Goal: Task Accomplishment & Management: Complete application form

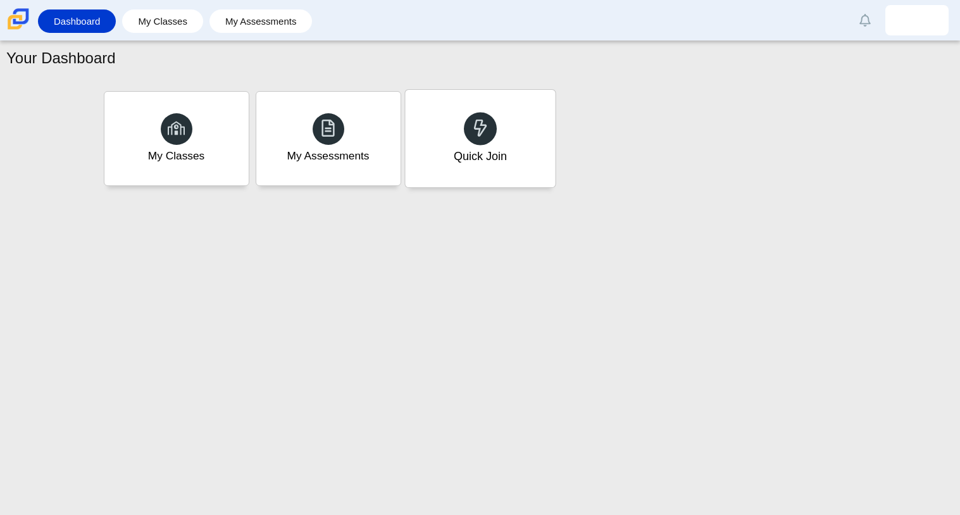
click at [441, 158] on div "Quick Join" at bounding box center [480, 139] width 150 height 98
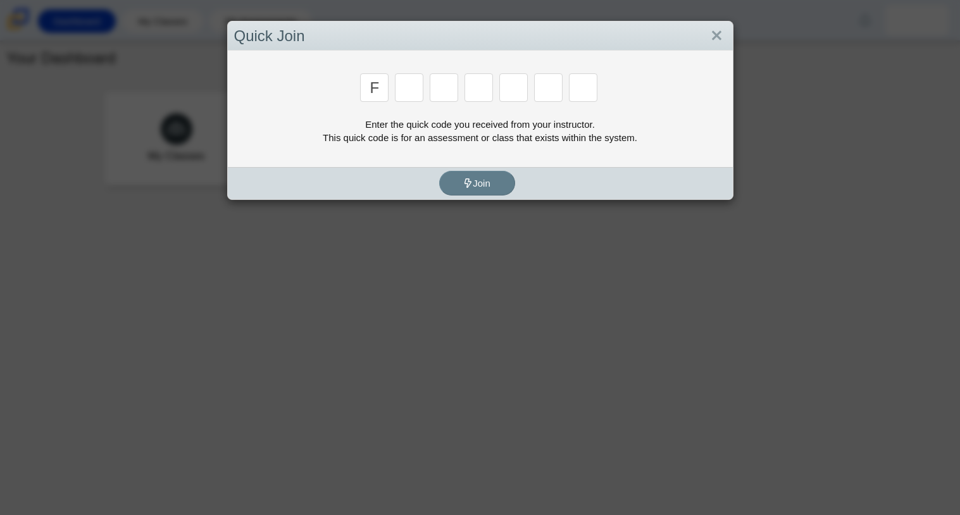
type input "f"
type input "7"
type input "m"
type input "c"
type input "h"
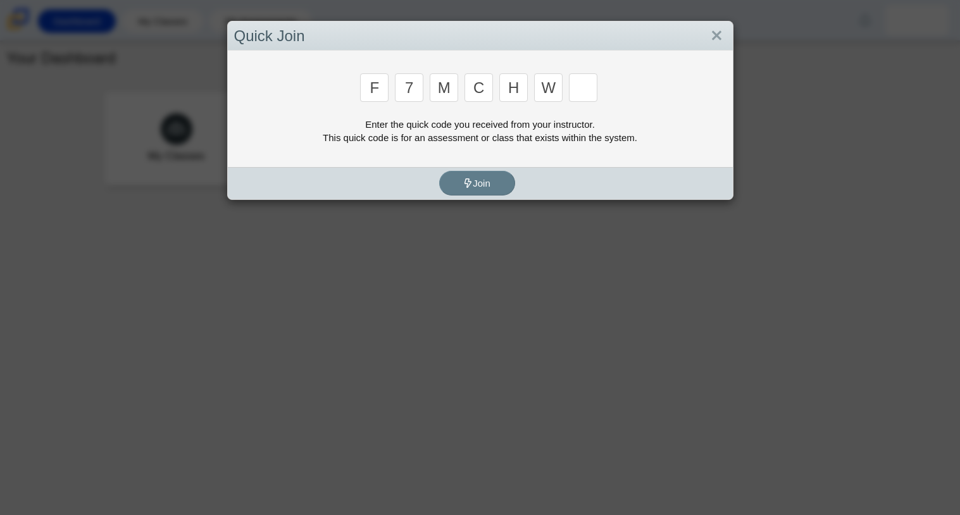
type input "w"
type input "k"
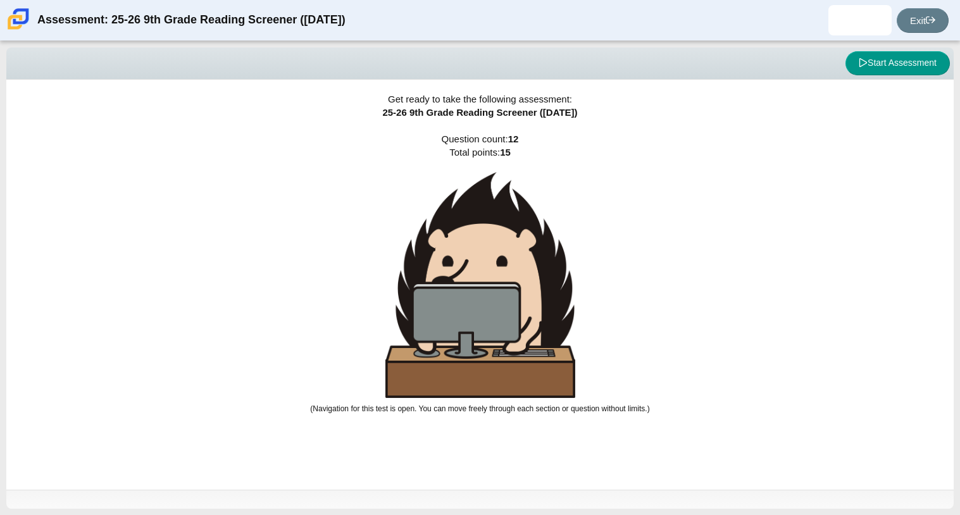
click at [454, 206] on img at bounding box center [481, 285] width 190 height 226
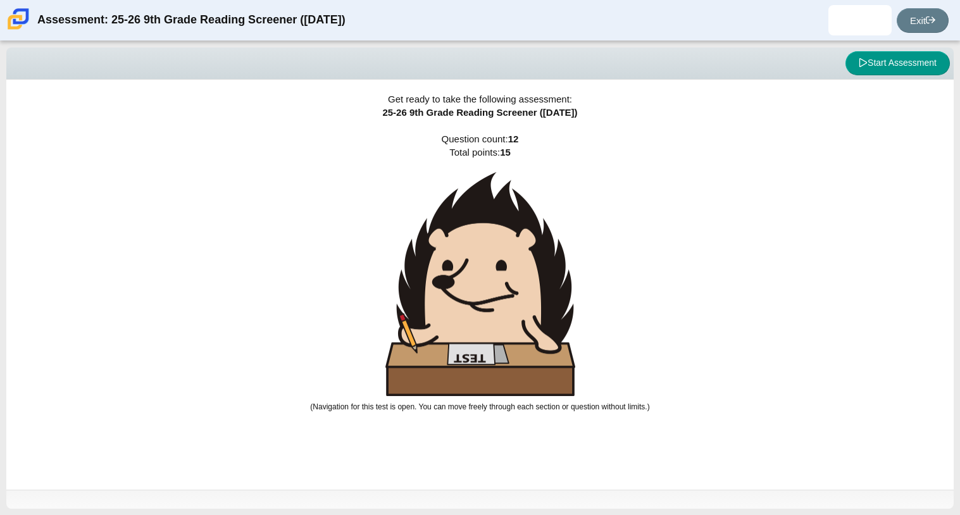
click at [866, 106] on div "Get ready to take the following assessment: 25-26 9th Grade Reading Screener ([…" at bounding box center [480, 285] width 948 height 410
click at [881, 72] on button "Start Assessment" at bounding box center [898, 63] width 104 height 24
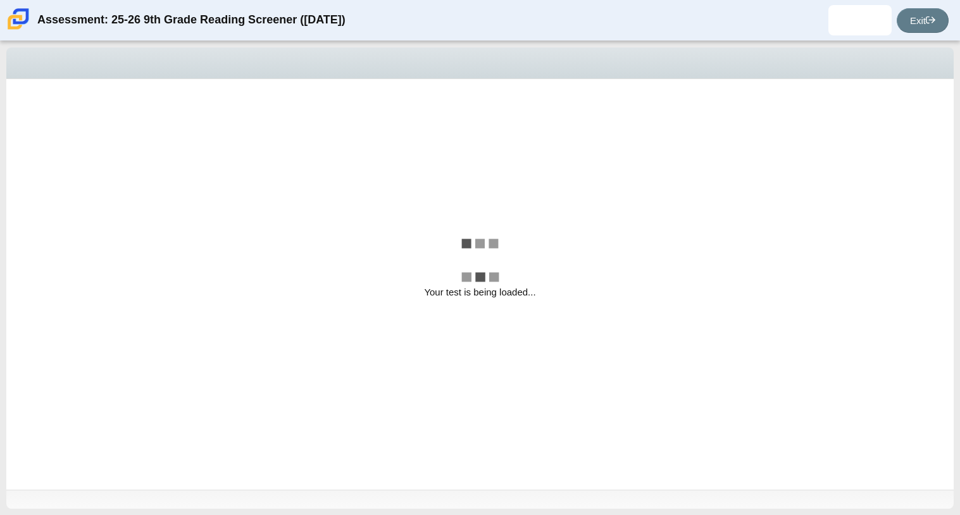
select select "ccc5b315-3c7c-471c-bf90-f22c8299c798"
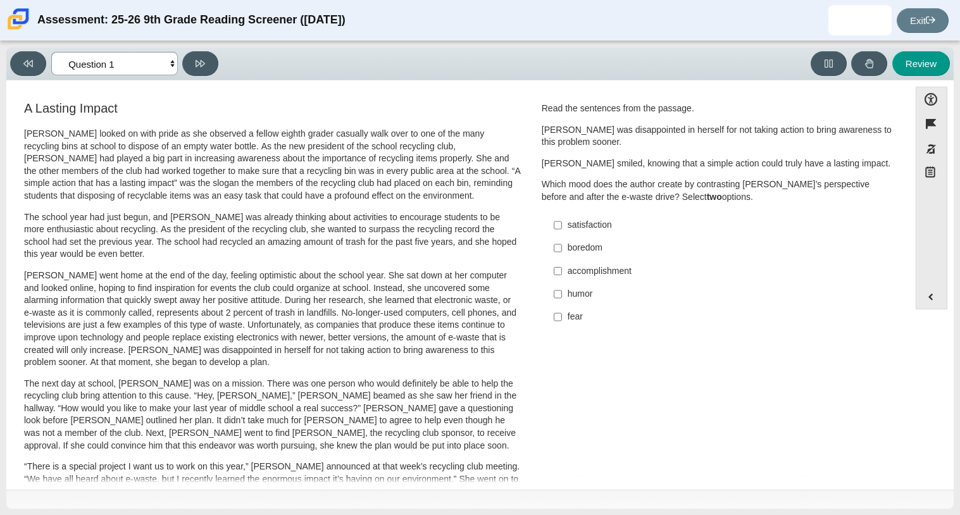
click at [130, 67] on select "Questions Question 1 Question 2 Question 3 Question 4 Question 5 Question 6 Que…" at bounding box center [114, 63] width 127 height 23
click at [322, 192] on p "Scarlett looked on with pride as she observed a fellow eighth grader casually w…" at bounding box center [272, 165] width 497 height 75
click at [598, 225] on div "satisfaction" at bounding box center [728, 225] width 320 height 13
click at [562, 225] on input "satisfaction satisfaction" at bounding box center [558, 225] width 8 height 23
checkbox input "true"
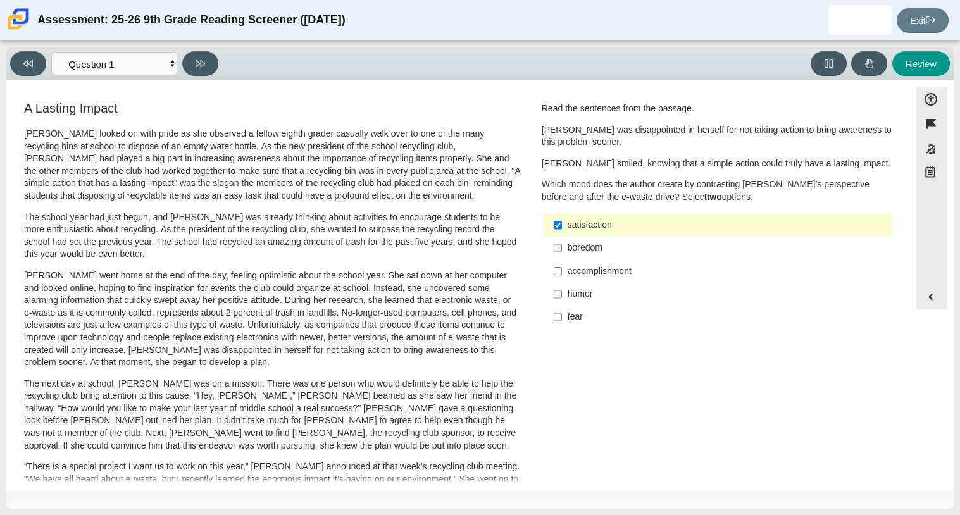
click at [605, 269] on div "accomplishment" at bounding box center [728, 271] width 320 height 13
click at [562, 269] on input "accomplishment accomplishment" at bounding box center [558, 271] width 8 height 23
checkbox input "true"
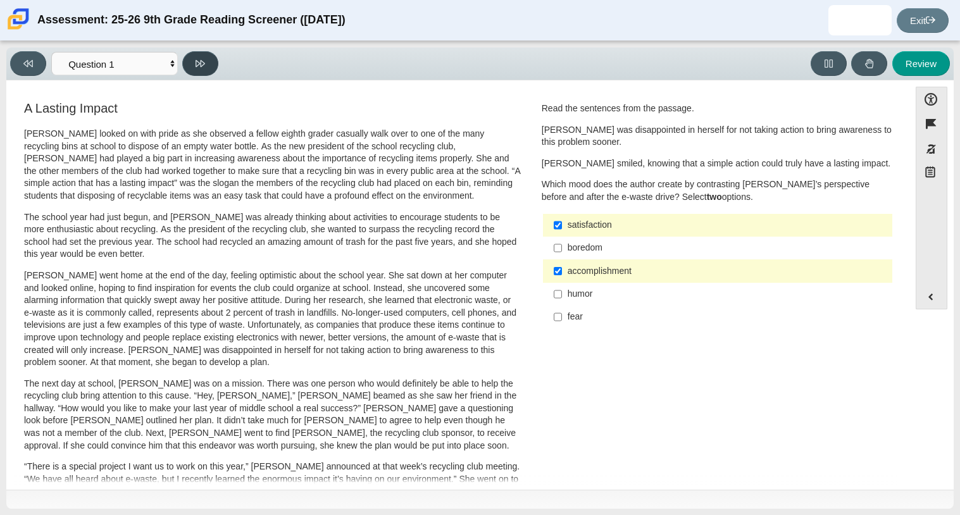
click at [212, 56] on button at bounding box center [200, 63] width 36 height 25
select select "0ff64528-ffd7-428d-b192-babfaadd44e8"
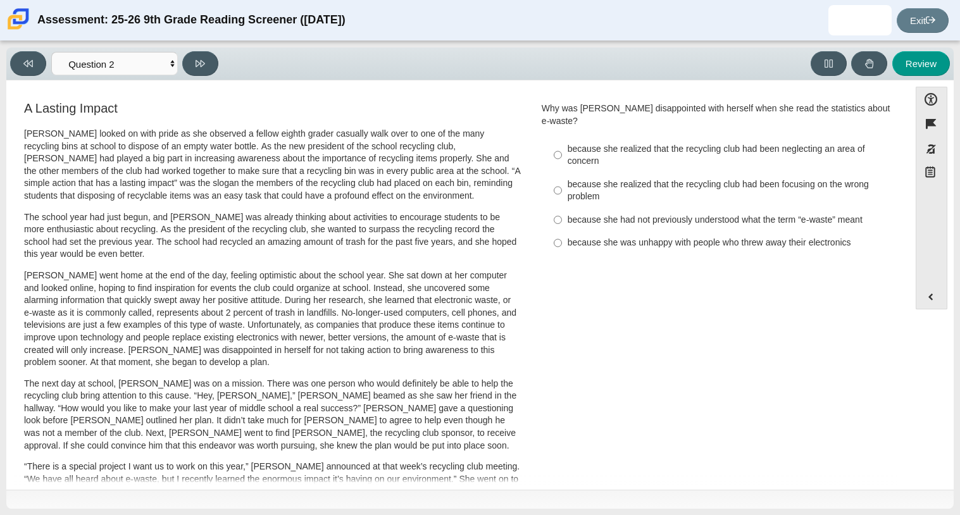
click at [417, 306] on p "Scarlett went home at the end of the day, feeling optimistic about the school y…" at bounding box center [272, 319] width 497 height 99
click at [601, 214] on div "because she had not previously understood what the term “e-waste” meant" at bounding box center [728, 220] width 320 height 13
click at [562, 208] on input "because she had not previously understood what the term “e-waste” meant because…" at bounding box center [558, 219] width 8 height 23
radio input "true"
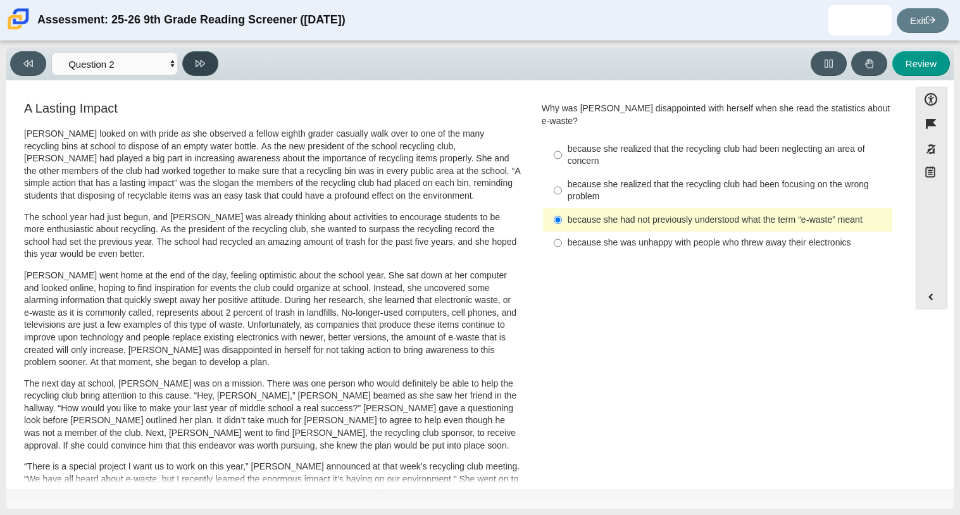
click at [189, 70] on button at bounding box center [200, 63] width 36 height 25
select select "7ce3d843-6974-4858-901c-1ff39630e843"
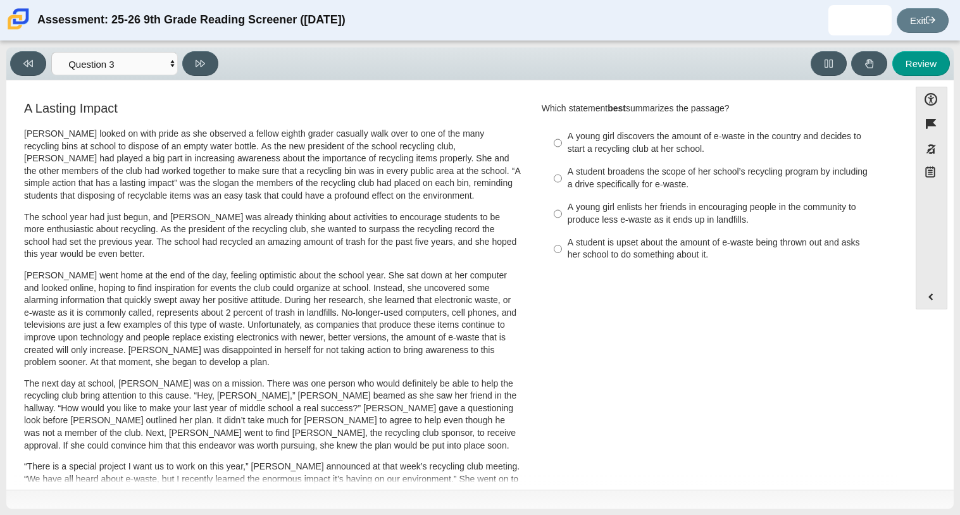
click at [586, 184] on div "A student broadens the scope of her school’s recycling program by including a d…" at bounding box center [728, 178] width 320 height 25
click at [562, 184] on input "A student broadens the scope of her school’s recycling program by including a d…" at bounding box center [558, 178] width 8 height 35
radio input "true"
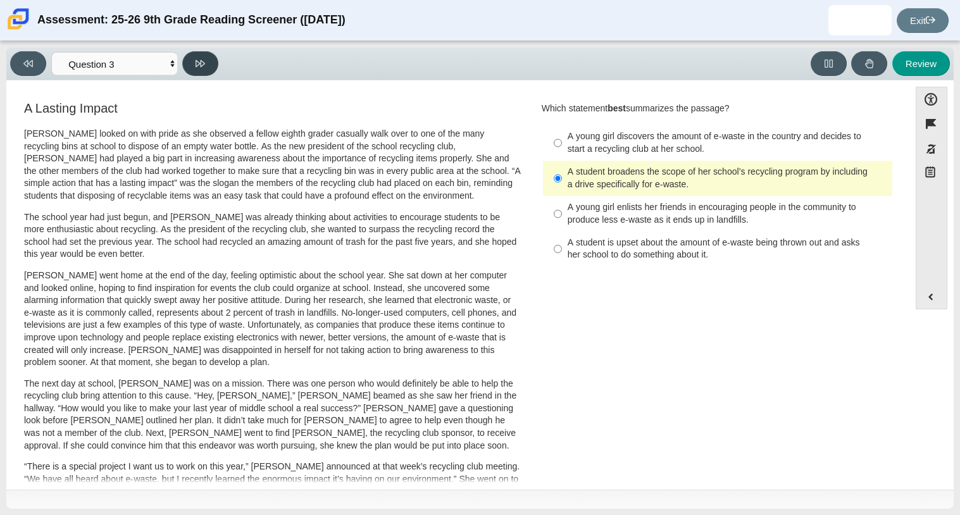
click at [208, 62] on button at bounding box center [200, 63] width 36 height 25
select select "ca9ea0f1-49c5-4bd1-83b0-472c18652b42"
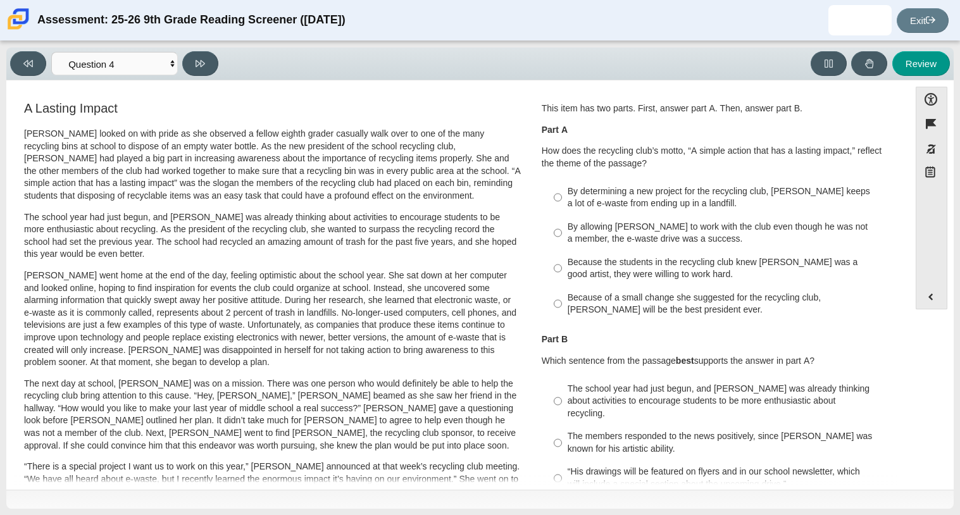
click at [604, 207] on div "By determining a new project for the recycling club, Scarlett keeps a lot of e-…" at bounding box center [728, 198] width 320 height 25
click at [562, 207] on input "By determining a new project for the recycling club, Scarlett keeps a lot of e-…" at bounding box center [558, 197] width 8 height 35
radio input "true"
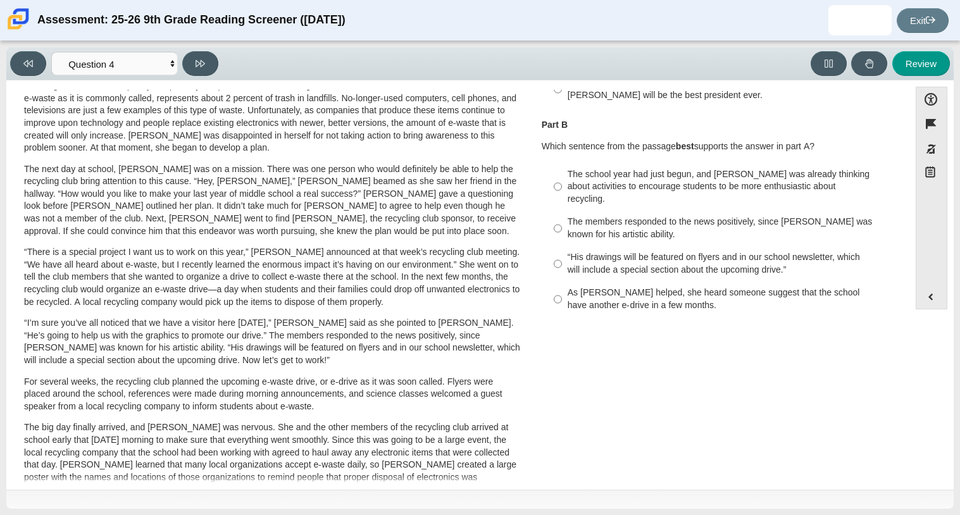
scroll to position [211, 0]
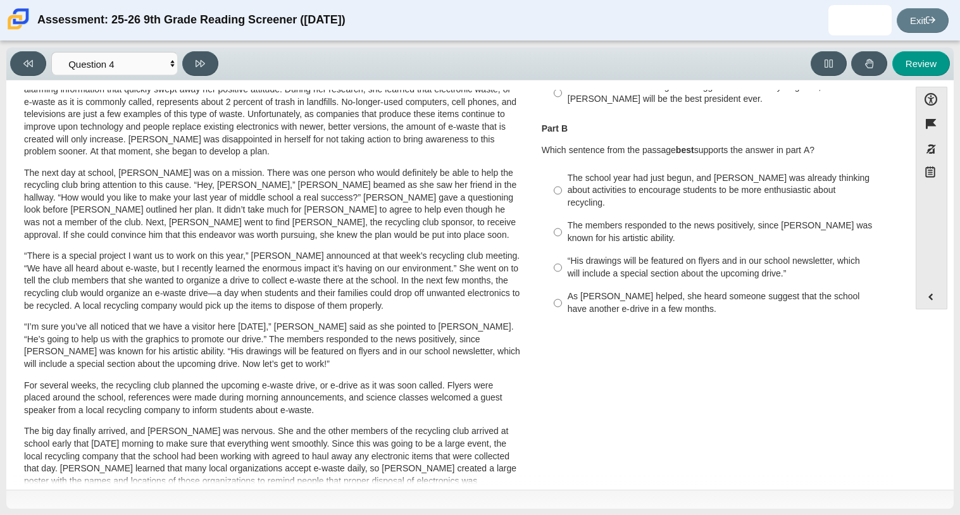
click at [639, 291] on div "As Scarlett helped, she heard someone suggest that the school have another e-dr…" at bounding box center [728, 303] width 320 height 25
click at [562, 288] on input "As Scarlett helped, she heard someone suggest that the school have another e-dr…" at bounding box center [558, 303] width 8 height 35
radio input "true"
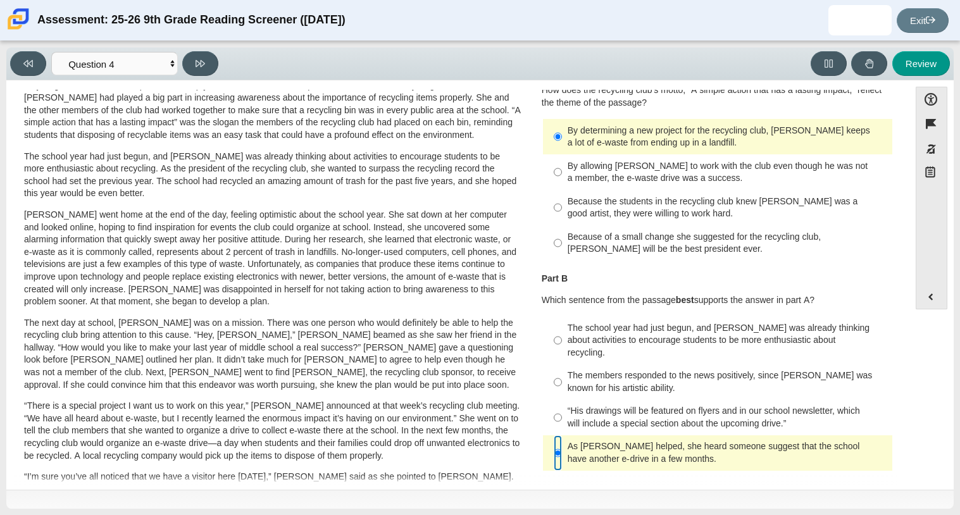
scroll to position [60, 0]
click at [201, 59] on icon at bounding box center [200, 63] width 9 height 9
select select "e41f1a79-e29f-4095-8030-a53364015bed"
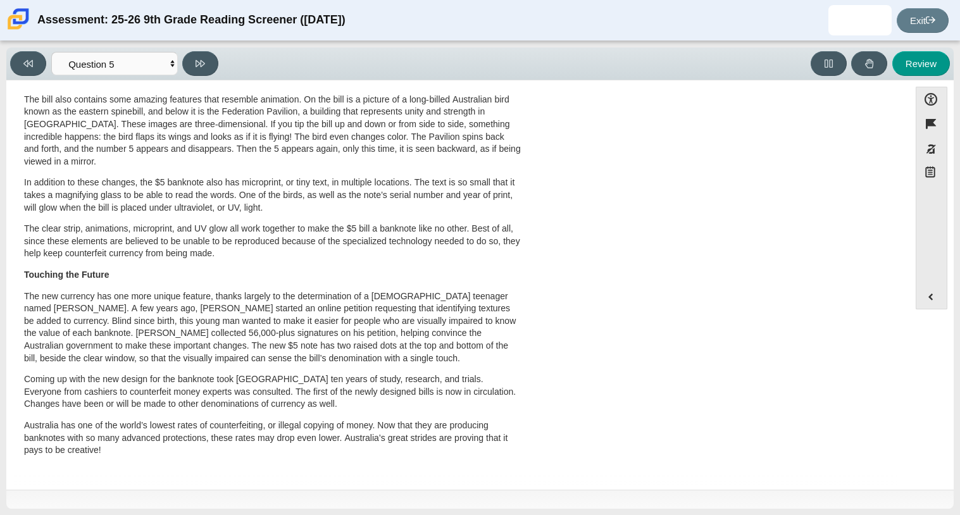
scroll to position [0, 0]
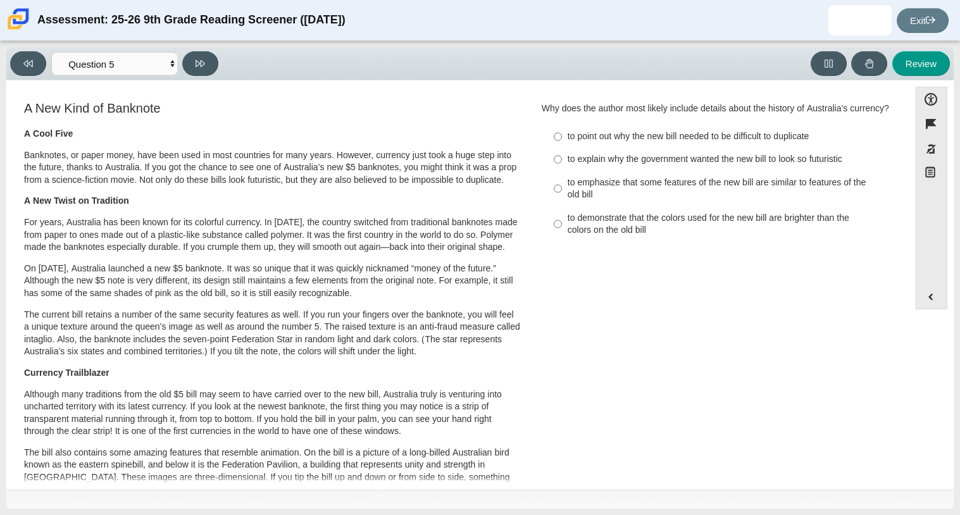
click at [591, 199] on div "to emphasize that some features of the new bill are similar to features of the …" at bounding box center [728, 189] width 320 height 25
click at [562, 199] on input "to emphasize that some features of the new bill are similar to features of the …" at bounding box center [558, 188] width 8 height 35
radio input "true"
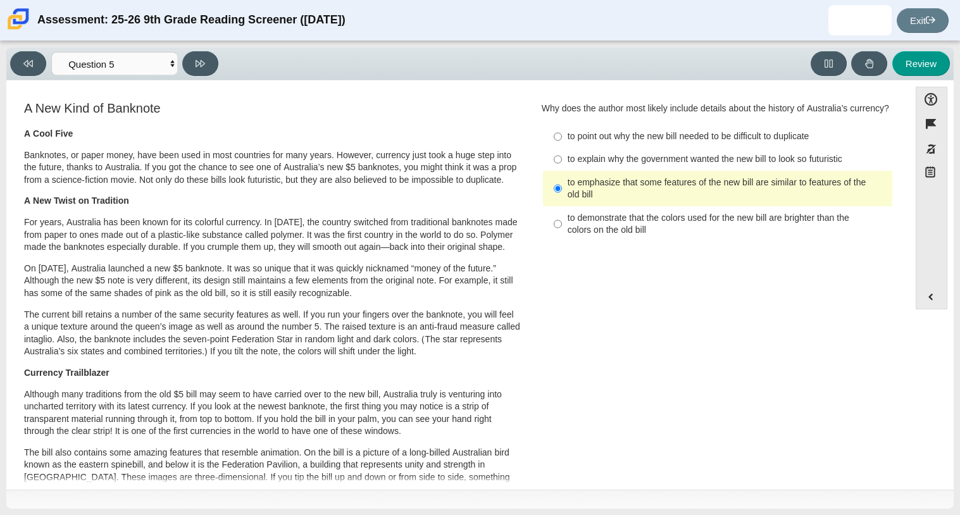
click at [629, 166] on div "to explain why the government wanted the new bill to look so futuristic" at bounding box center [728, 159] width 320 height 13
click at [562, 171] on input "to explain why the government wanted the new bill to look so futuristic to expl…" at bounding box center [558, 159] width 8 height 23
radio input "true"
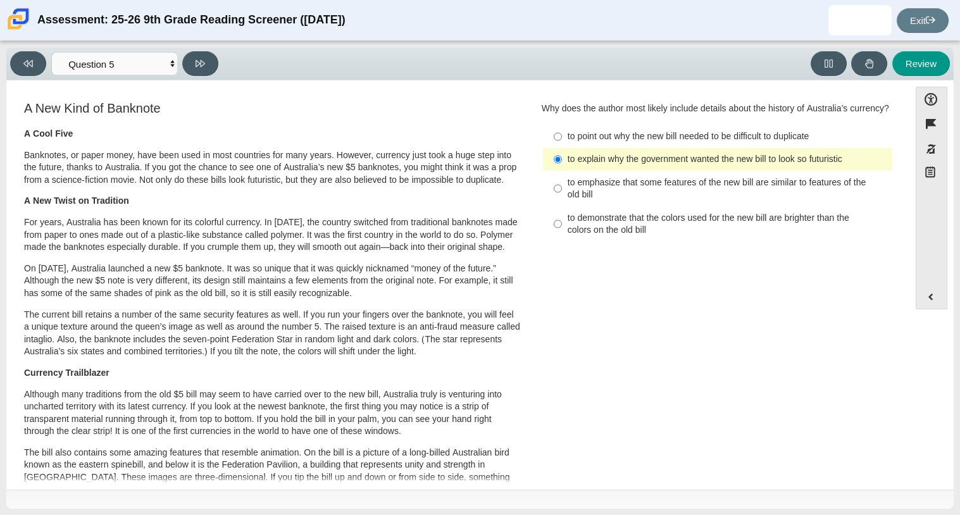
click at [506, 253] on p "For years, Australia has been known for its colorful currency. In 1988, the cou…" at bounding box center [272, 235] width 497 height 37
click at [606, 201] on div "to emphasize that some features of the new bill are similar to features of the …" at bounding box center [728, 189] width 320 height 25
click at [562, 203] on input "to emphasize that some features of the new bill are similar to features of the …" at bounding box center [558, 188] width 8 height 35
radio input "true"
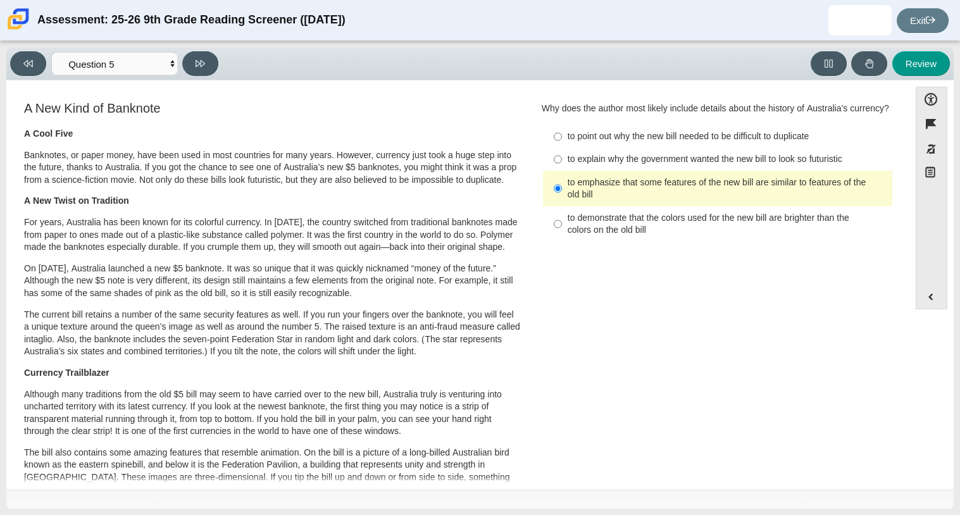
click at [568, 166] on div "to explain why the government wanted the new bill to look so futuristic" at bounding box center [728, 159] width 320 height 13
click at [562, 171] on input "to explain why the government wanted the new bill to look so futuristic to expl…" at bounding box center [558, 159] width 8 height 23
radio input "true"
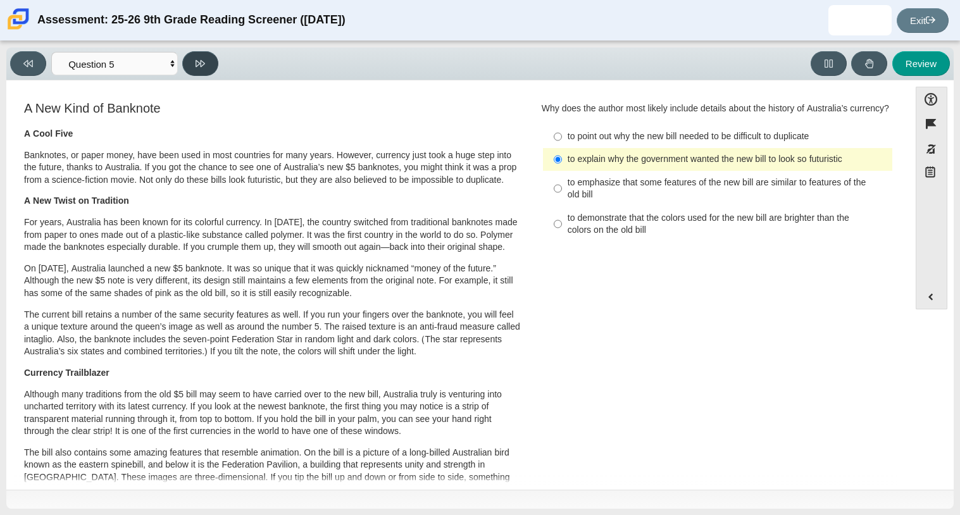
click at [210, 66] on button at bounding box center [200, 63] width 36 height 25
select select "69146e31-7b3d-4a3e-9ce6-f30c24342ae0"
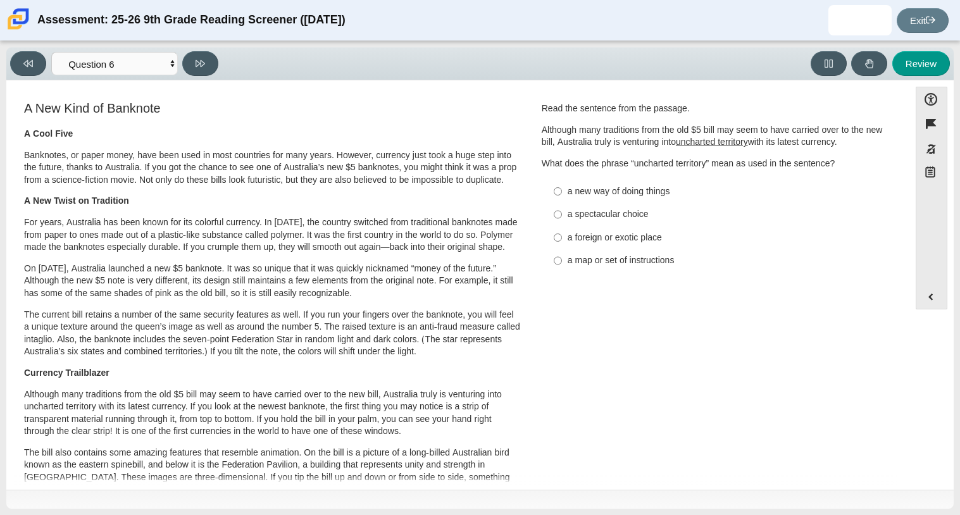
click at [604, 191] on div "a new way of doing things" at bounding box center [728, 192] width 320 height 13
click at [562, 191] on input "a new way of doing things a new way of doing things" at bounding box center [558, 191] width 8 height 23
radio input "true"
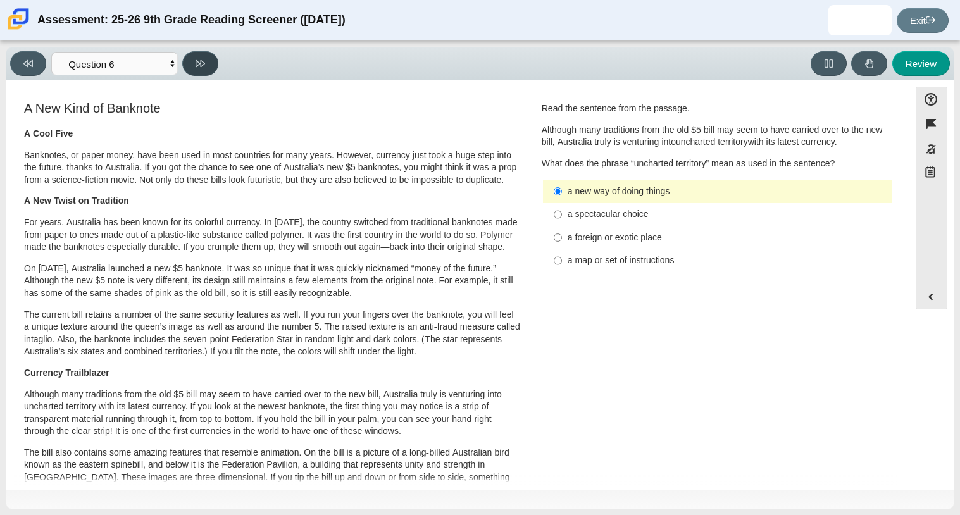
click at [191, 71] on button at bounding box center [200, 63] width 36 height 25
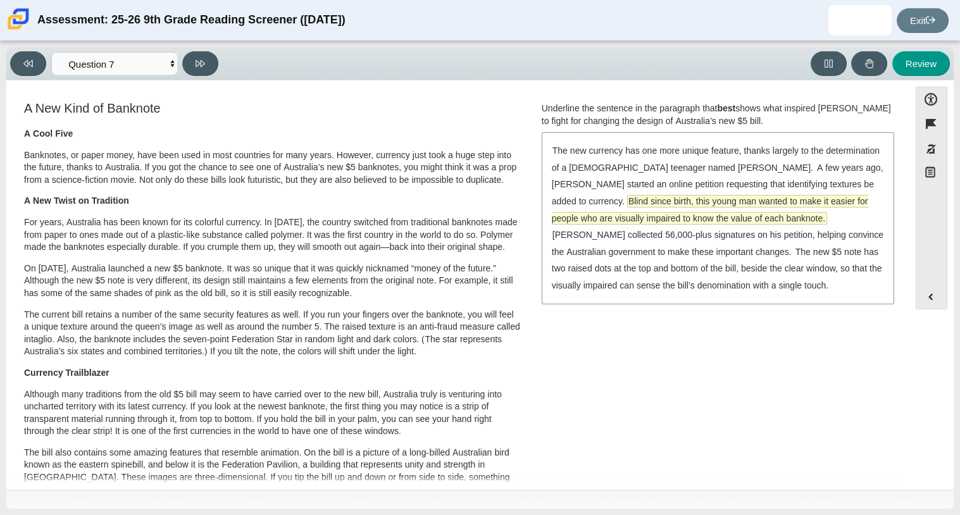
click at [653, 200] on span "Blind since birth, this young man wanted to make it easier for people who are v…" at bounding box center [710, 210] width 317 height 28
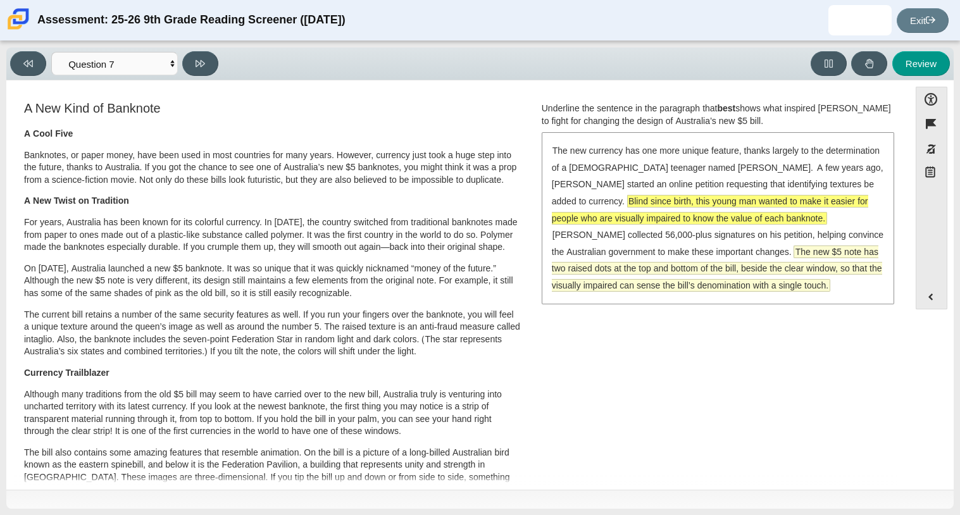
click at [715, 275] on span "The new $5 note has two raised dots at the top and bottom of the bill, beside t…" at bounding box center [717, 269] width 330 height 46
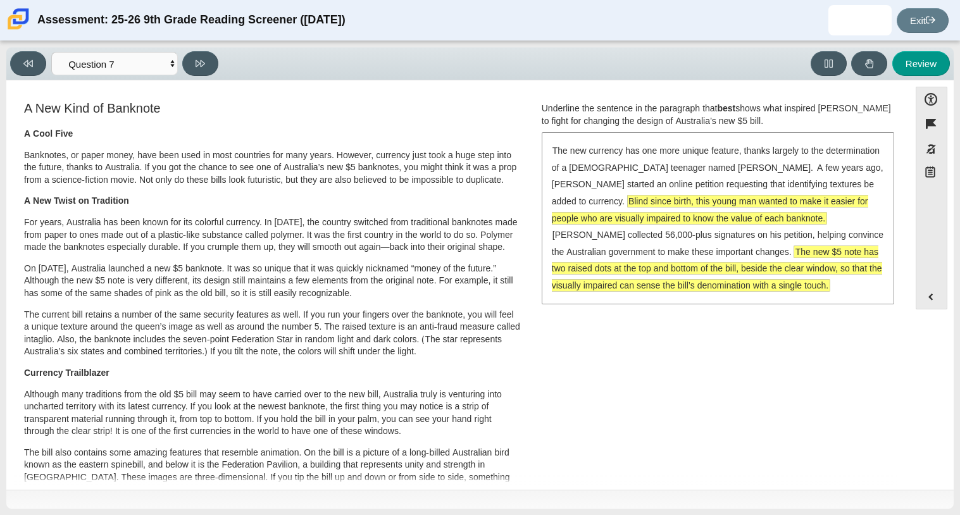
click at [710, 265] on span "The new $5 note has two raised dots at the top and bottom of the bill, beside t…" at bounding box center [717, 268] width 330 height 45
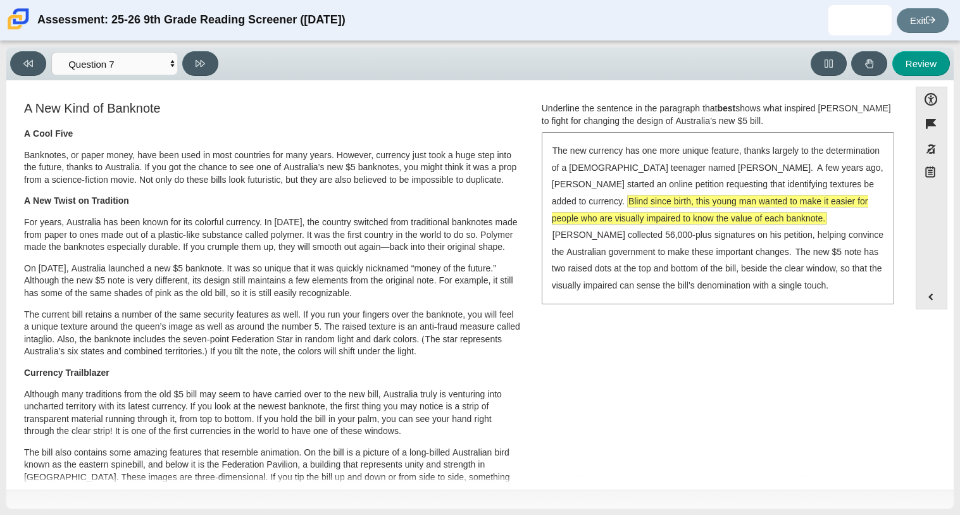
click at [404, 129] on p "A Cool Five" at bounding box center [272, 134] width 497 height 13
click at [211, 56] on button at bounding box center [200, 63] width 36 height 25
select select "ea8338c2-a6a3-418e-a305-2b963b54a290"
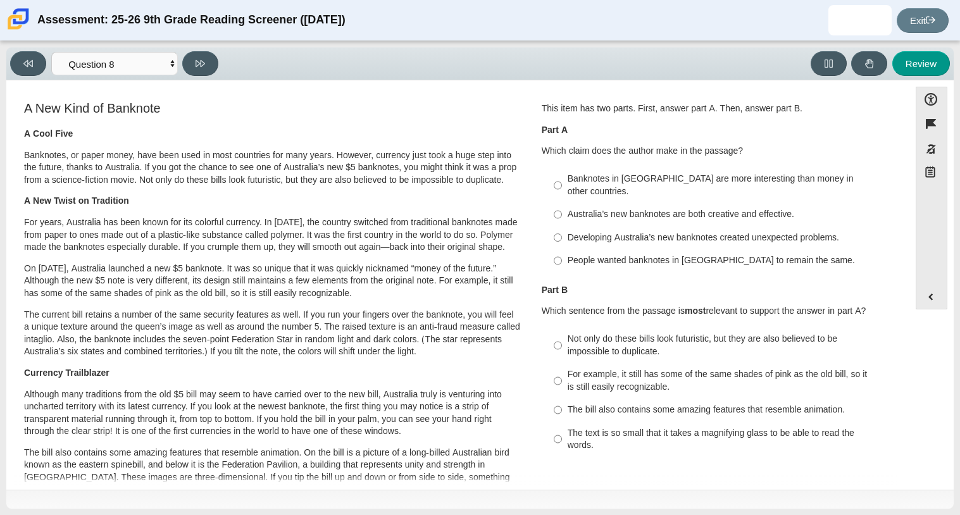
click at [613, 203] on label "Australia’s new banknotes are both creative and effective. Australia’s new bank…" at bounding box center [719, 214] width 348 height 23
click at [562, 203] on input "Australia’s new banknotes are both creative and effective. Australia’s new bank…" at bounding box center [558, 214] width 8 height 23
radio input "true"
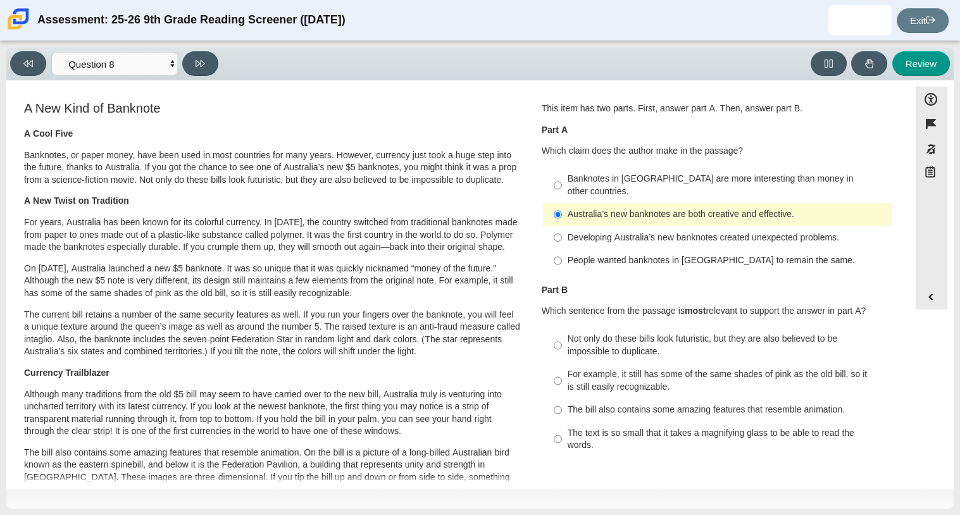
click at [639, 328] on label "Not only do these bills look futuristic, but they are also believed to be impos…" at bounding box center [719, 345] width 348 height 35
click at [562, 328] on input "Not only do these bills look futuristic, but they are also believed to be impos…" at bounding box center [558, 345] width 8 height 35
radio input "true"
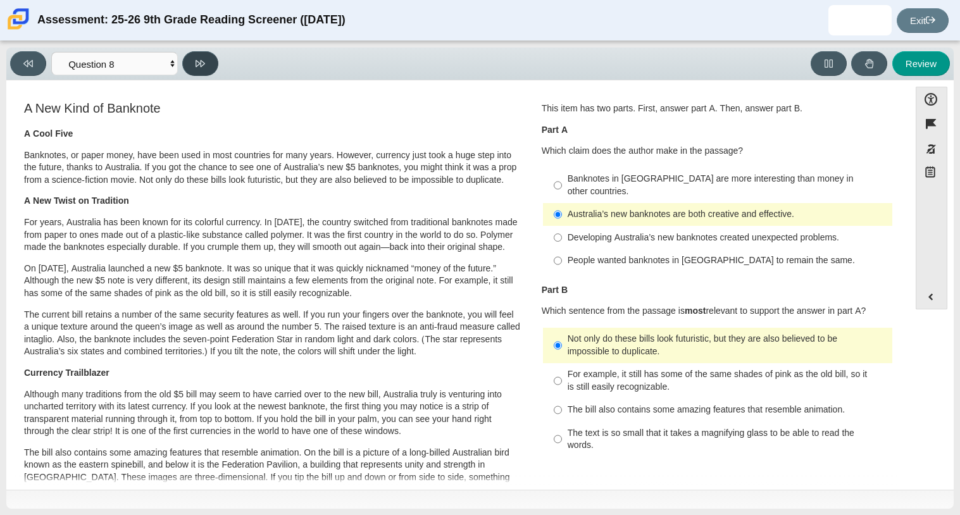
click at [211, 70] on button at bounding box center [200, 63] width 36 height 25
select select "89f058d6-b15c-4ef5-a4b3-fdaffb8868b6"
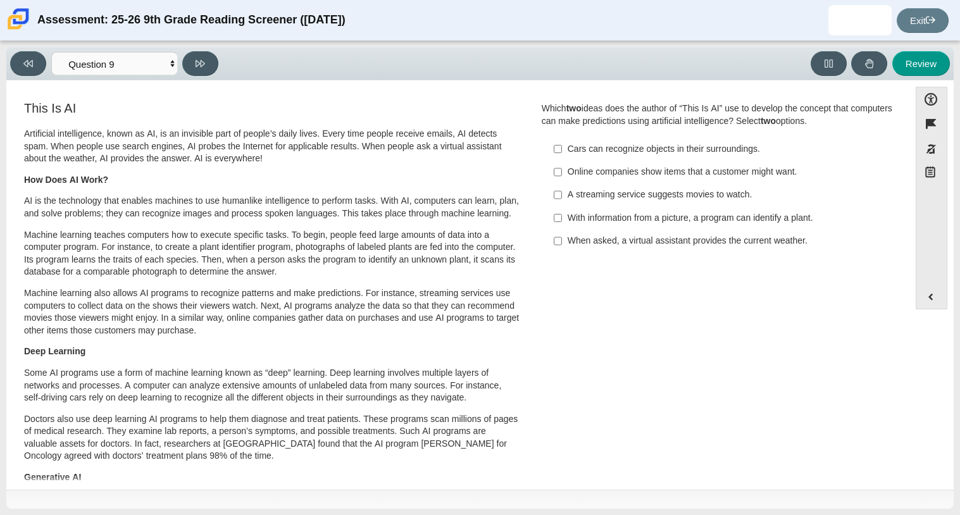
click at [672, 176] on div "Online companies show items that a customer might want." at bounding box center [728, 172] width 320 height 13
click at [562, 176] on input "Online companies show items that a customer might want. Online companies show i…" at bounding box center [558, 172] width 8 height 23
checkbox input "true"
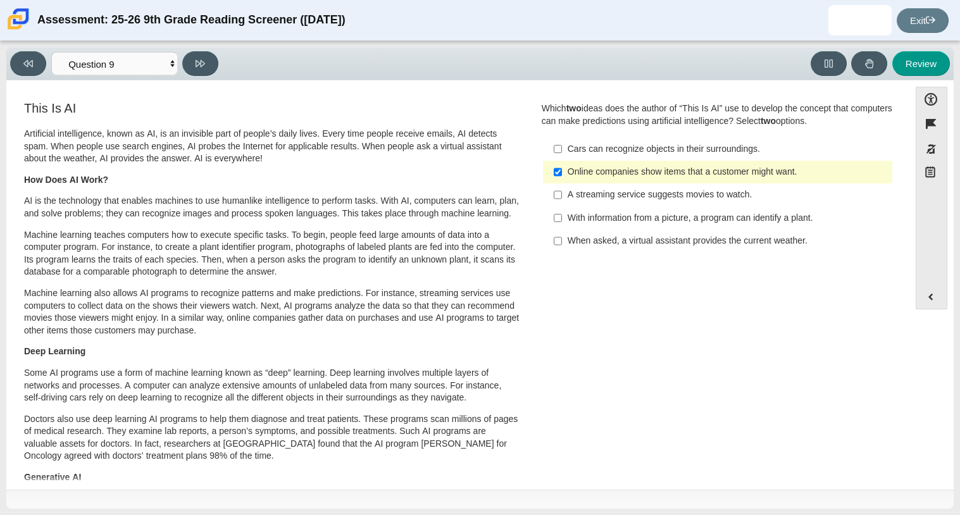
click at [677, 201] on div "A streaming service suggests movies to watch." at bounding box center [728, 195] width 320 height 13
click at [562, 201] on input "A streaming service suggests movies to watch. A streaming service suggests movi…" at bounding box center [558, 195] width 8 height 23
checkbox input "true"
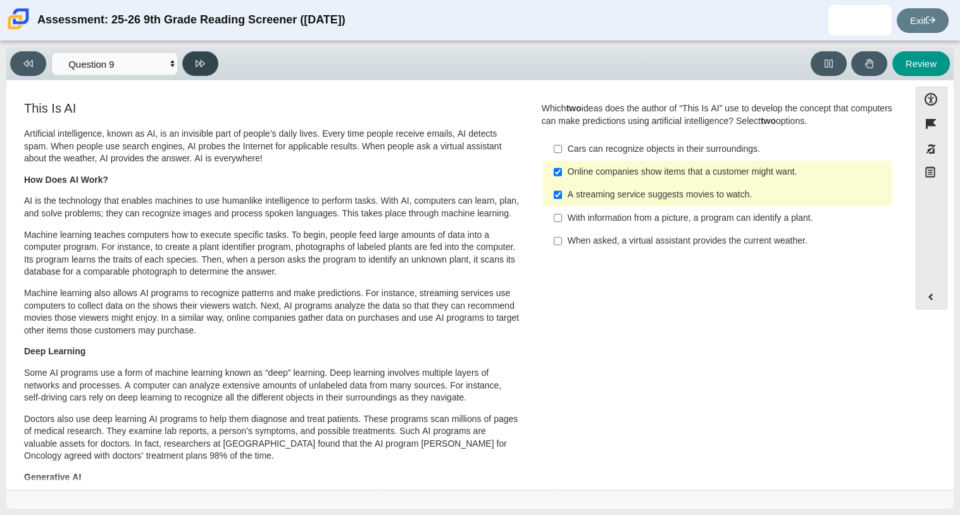
click at [204, 61] on icon at bounding box center [200, 63] width 9 height 7
select select "cdf3c14e-a918-44d1-9b63-3db0fa81641e"
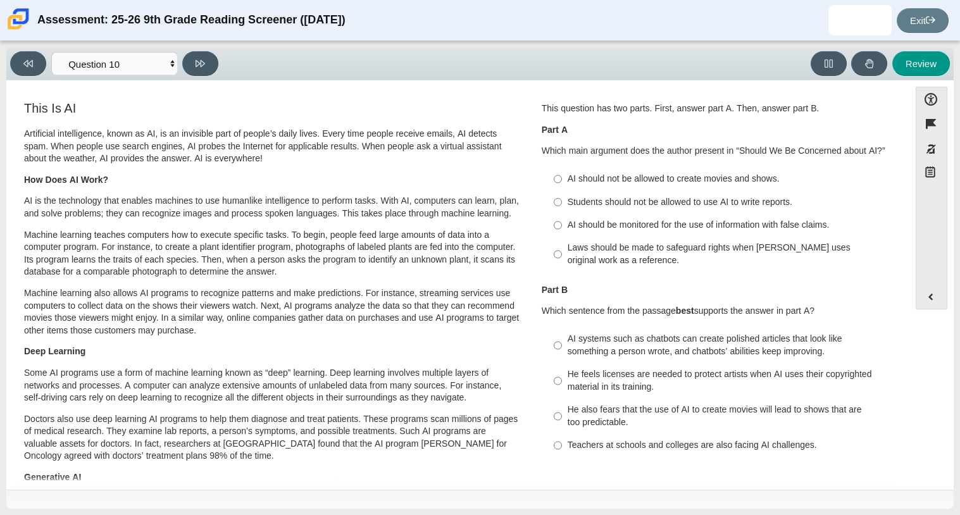
click at [599, 229] on div "AI should be monitored for the use of information with false claims." at bounding box center [728, 225] width 320 height 13
click at [562, 229] on input "AI should be monitored for the use of information with false claims. AI should …" at bounding box center [558, 225] width 8 height 23
radio input "true"
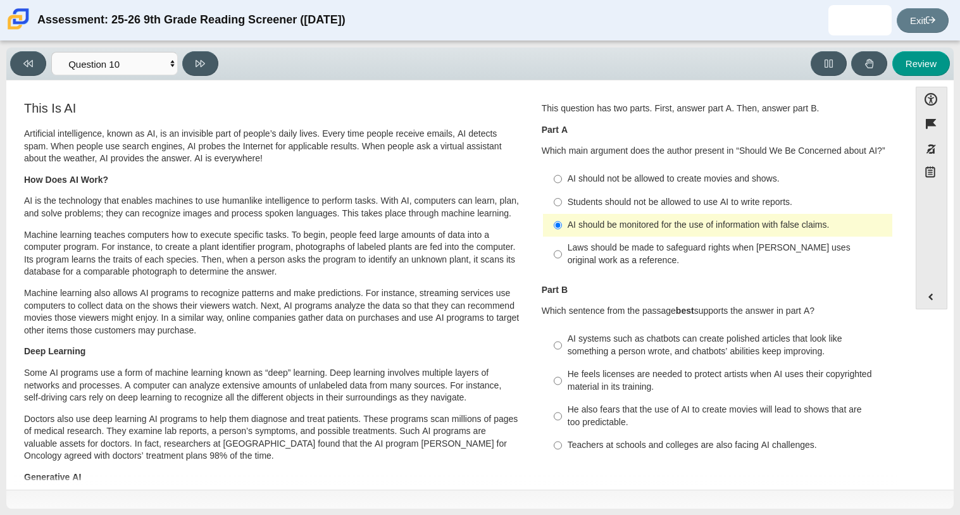
click at [612, 393] on div "He feels licenses are needed to protect artists when AI uses their copyrighted …" at bounding box center [728, 380] width 320 height 25
click at [562, 393] on input "He feels licenses are needed to protect artists when AI uses their copyrighted …" at bounding box center [558, 380] width 8 height 35
radio input "true"
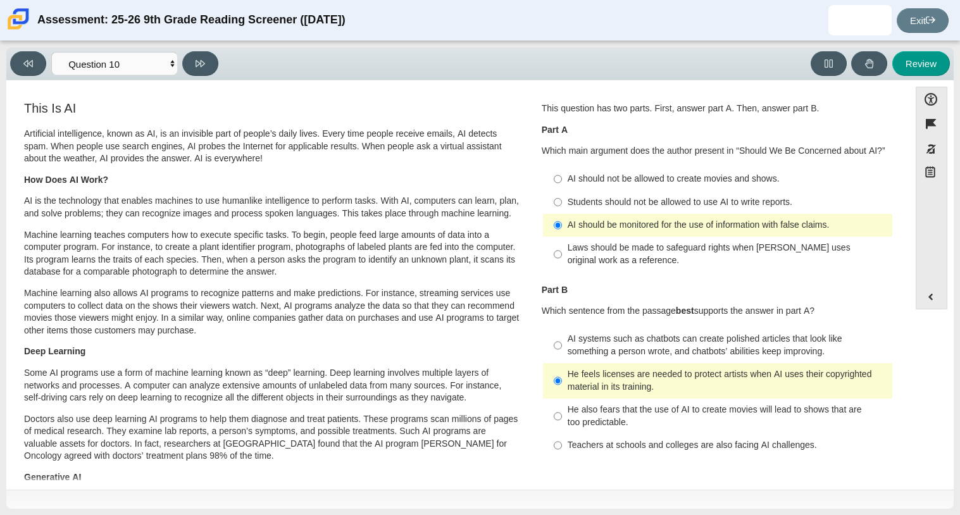
click at [579, 251] on div "Laws should be made to safeguard rights when AI uses original work as a referen…" at bounding box center [728, 254] width 320 height 25
click at [562, 251] on input "Laws should be made to safeguard rights when AI uses original work as a referen…" at bounding box center [558, 254] width 8 height 35
radio input "true"
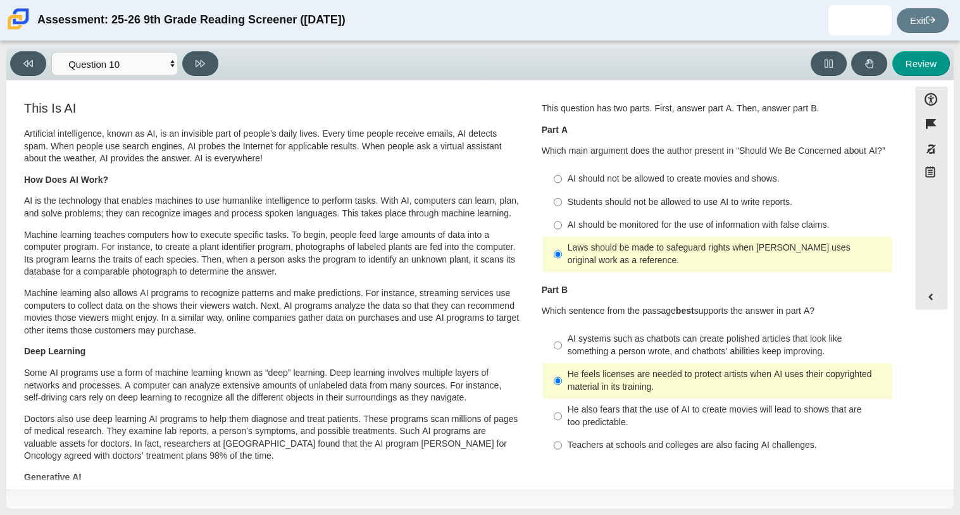
click at [568, 223] on div "AI should be monitored for the use of information with false claims." at bounding box center [728, 225] width 320 height 13
click at [562, 223] on input "AI should be monitored for the use of information with false claims. AI should …" at bounding box center [558, 225] width 8 height 23
radio input "true"
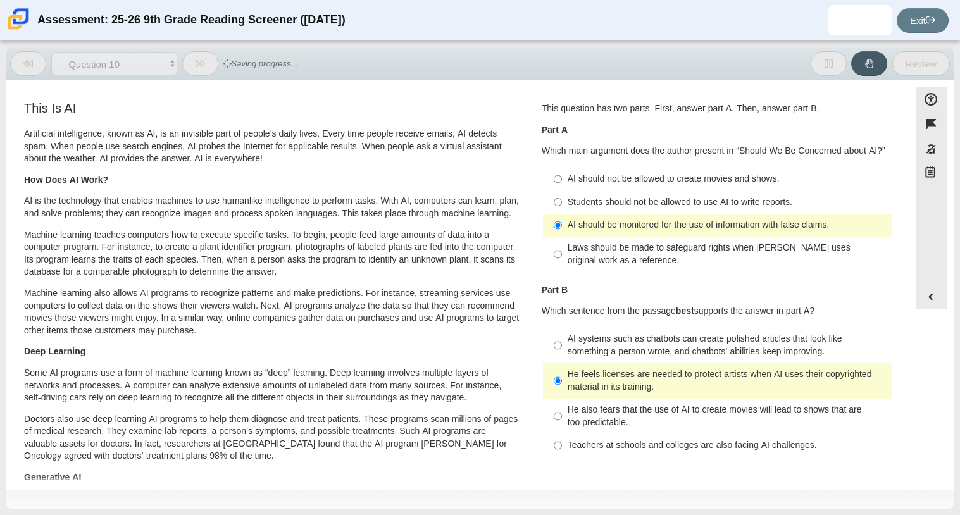
click at [574, 349] on div "AI systems such as chatbots can create polished articles that look like somethi…" at bounding box center [728, 345] width 320 height 25
click at [562, 349] on input "AI systems such as chatbots can create polished articles that look like somethi…" at bounding box center [558, 345] width 8 height 35
radio input "true"
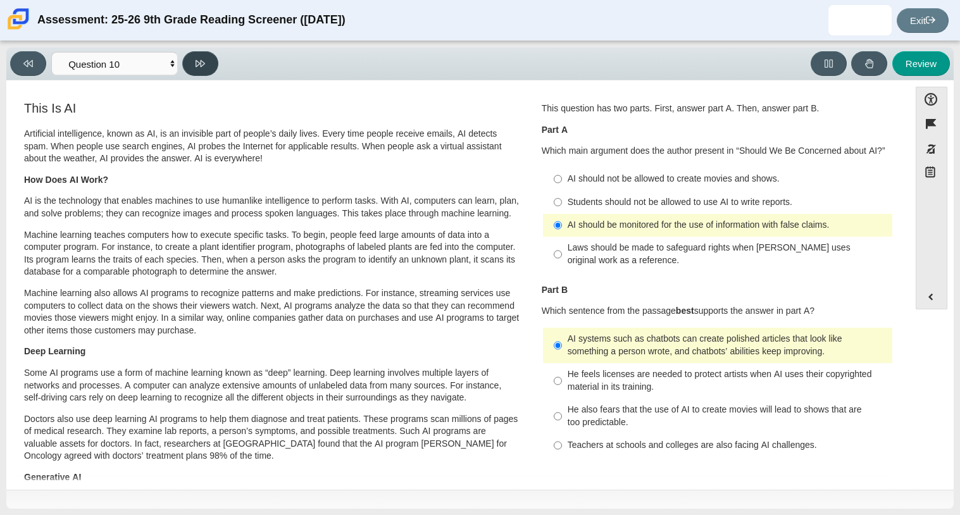
click at [196, 63] on icon at bounding box center [200, 63] width 9 height 7
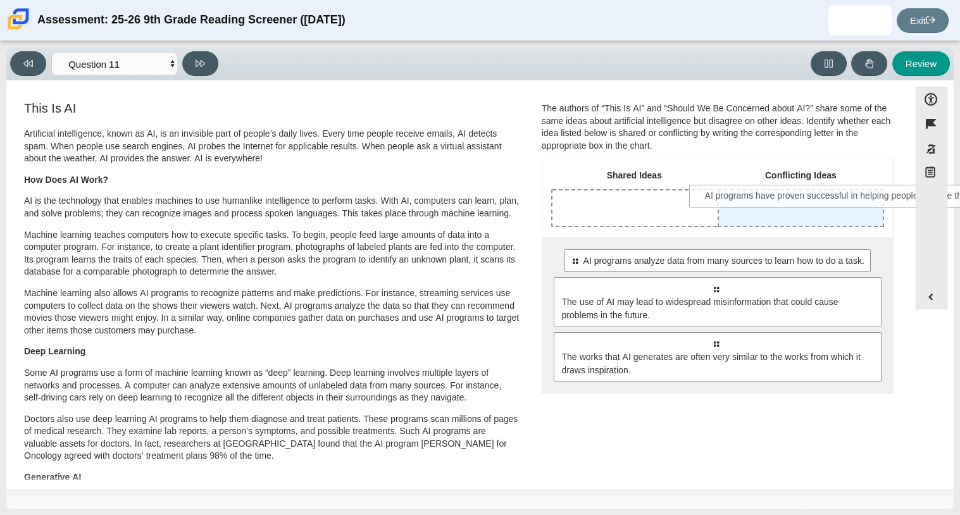
drag, startPoint x: 598, startPoint y: 270, endPoint x: 731, endPoint y: 203, distance: 148.9
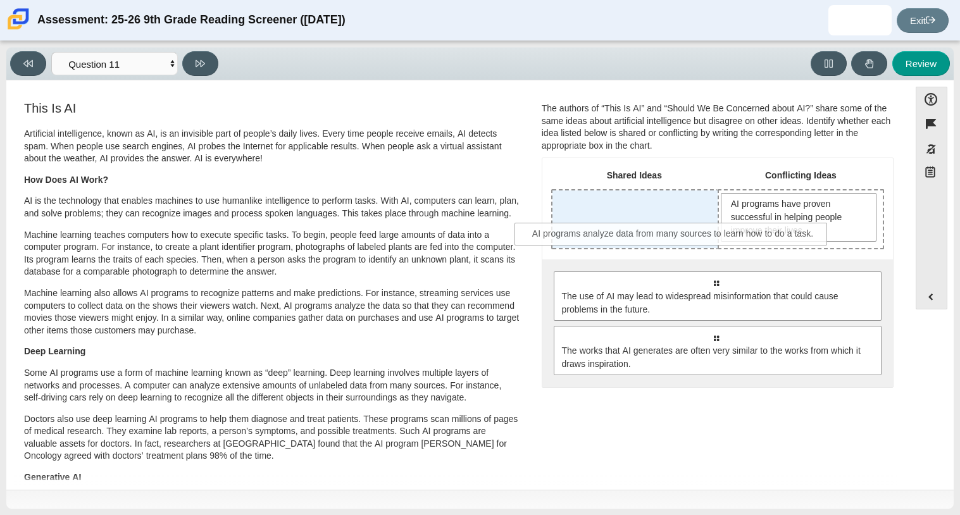
drag, startPoint x: 709, startPoint y: 291, endPoint x: 667, endPoint y: 243, distance: 63.7
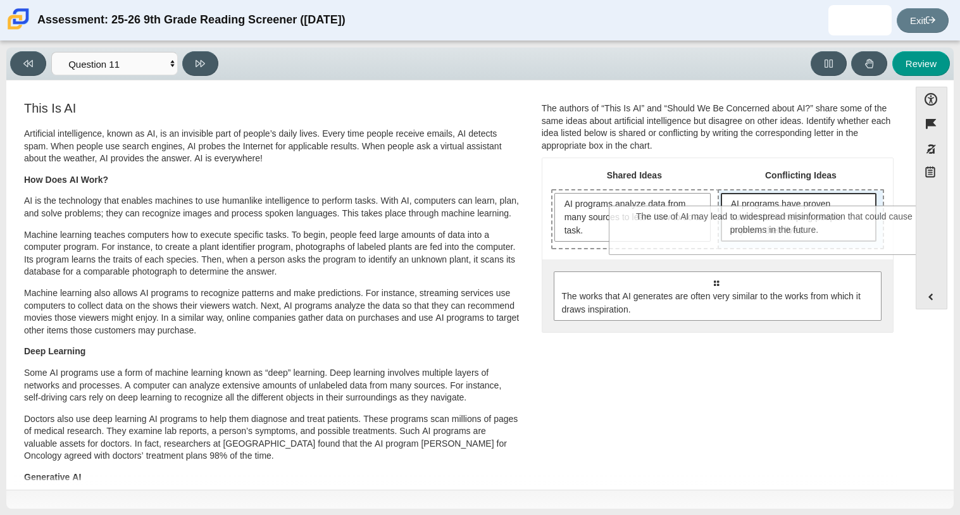
drag, startPoint x: 698, startPoint y: 289, endPoint x: 757, endPoint y: 223, distance: 88.3
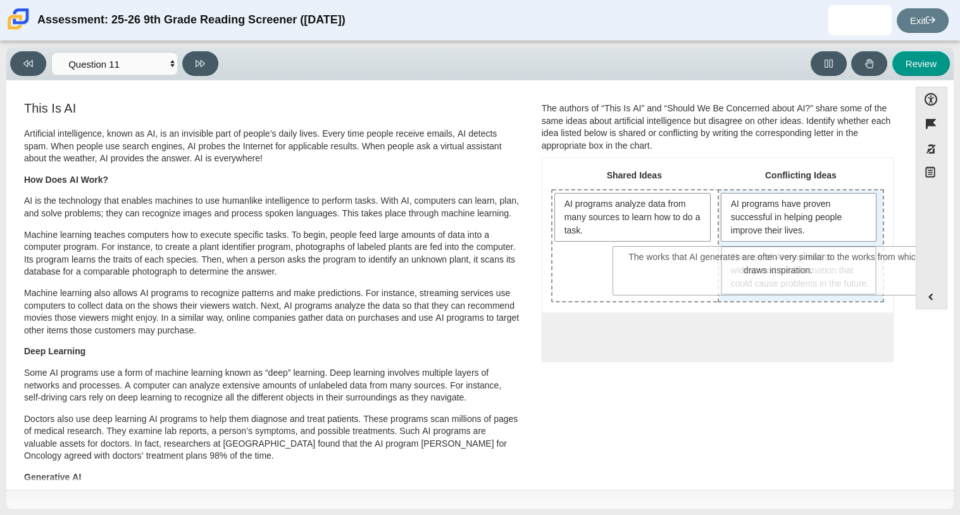
drag, startPoint x: 712, startPoint y: 381, endPoint x: 775, endPoint y: 290, distance: 111.0
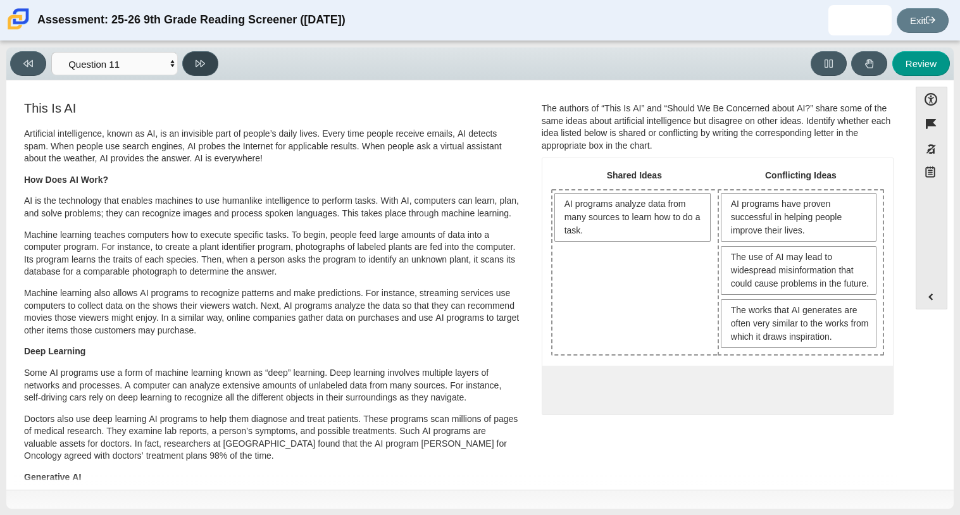
click at [217, 63] on button at bounding box center [200, 63] width 36 height 25
select select "c3effed4-44ce-4a19-bd96-1787f34e9b4c"
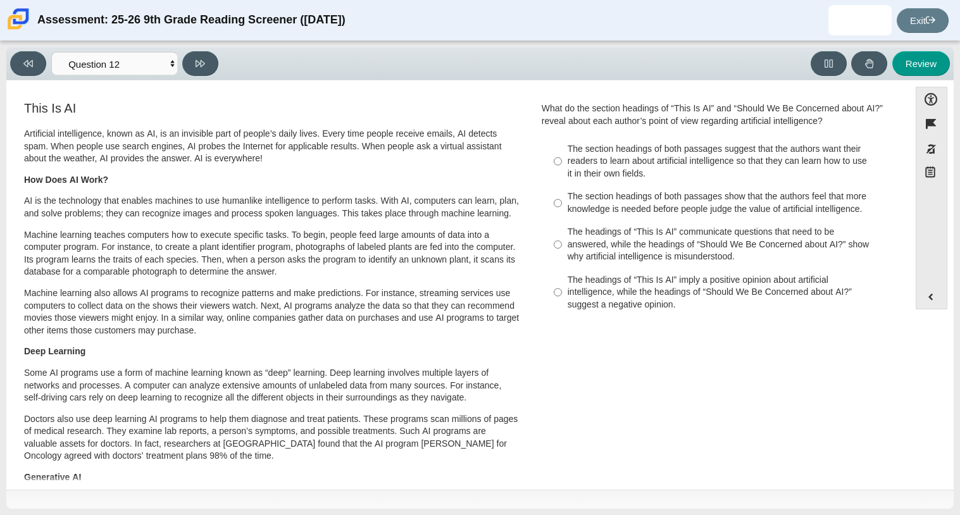
click at [597, 156] on div "The section headings of both passages suggest that the authors want their reade…" at bounding box center [728, 161] width 320 height 37
click at [562, 156] on input "The section headings of both passages suggest that the authors want their reade…" at bounding box center [558, 161] width 8 height 48
radio input "true"
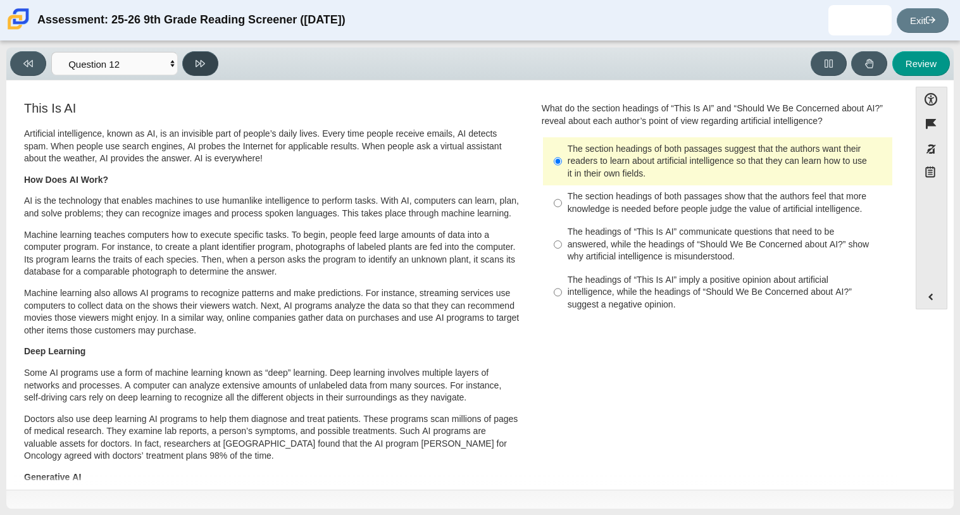
click at [212, 60] on button at bounding box center [200, 63] width 36 height 25
select select "review"
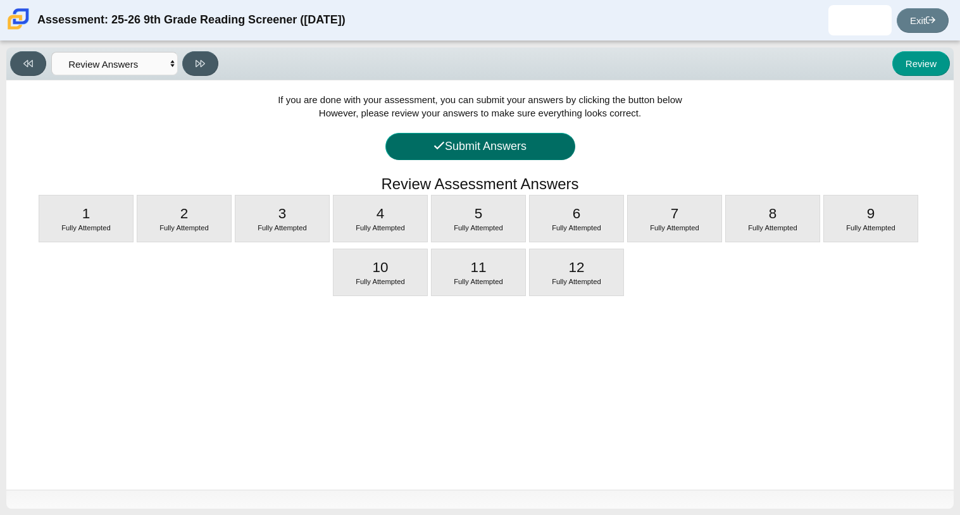
click at [445, 140] on button "Submit Answers" at bounding box center [481, 146] width 190 height 27
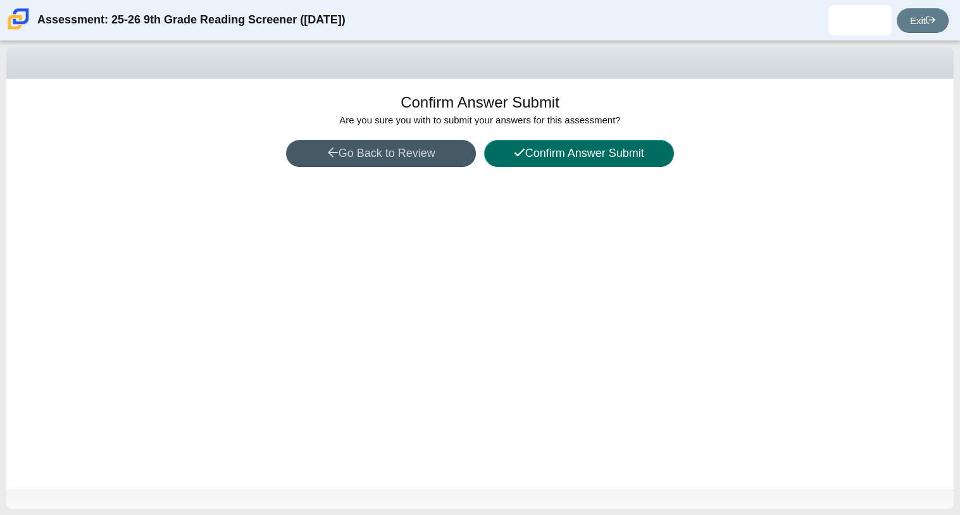
click at [531, 153] on button "Confirm Answer Submit" at bounding box center [579, 153] width 190 height 27
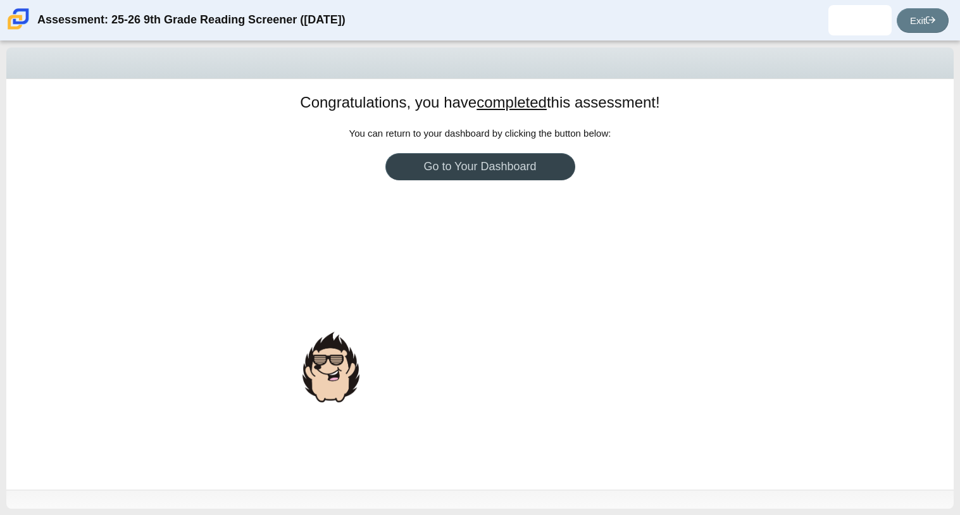
click at [531, 160] on link "Go to Your Dashboard" at bounding box center [481, 166] width 190 height 27
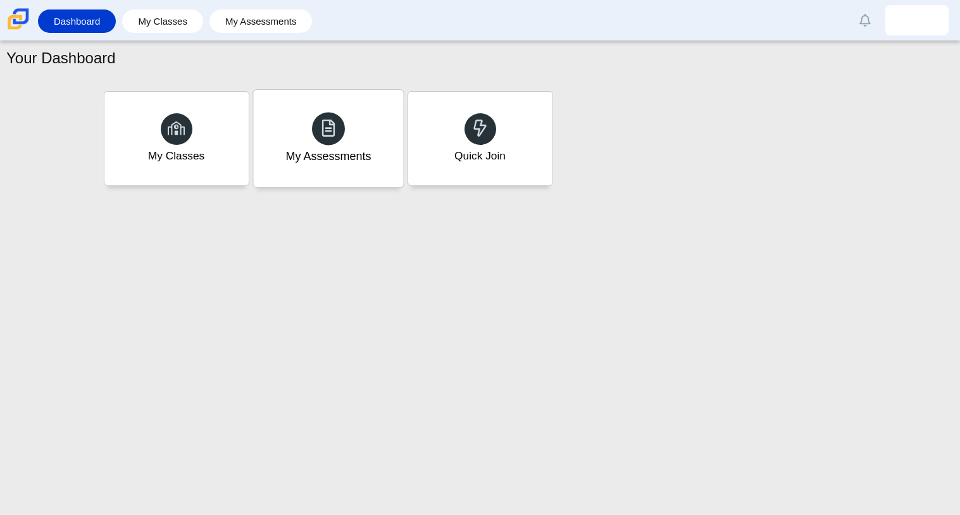
click at [292, 131] on div "My Assessments" at bounding box center [328, 139] width 150 height 98
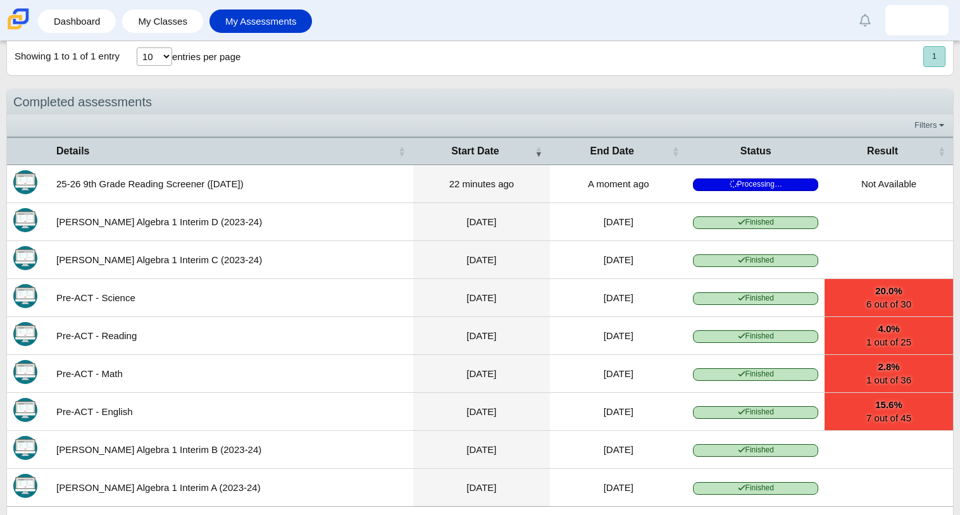
scroll to position [174, 0]
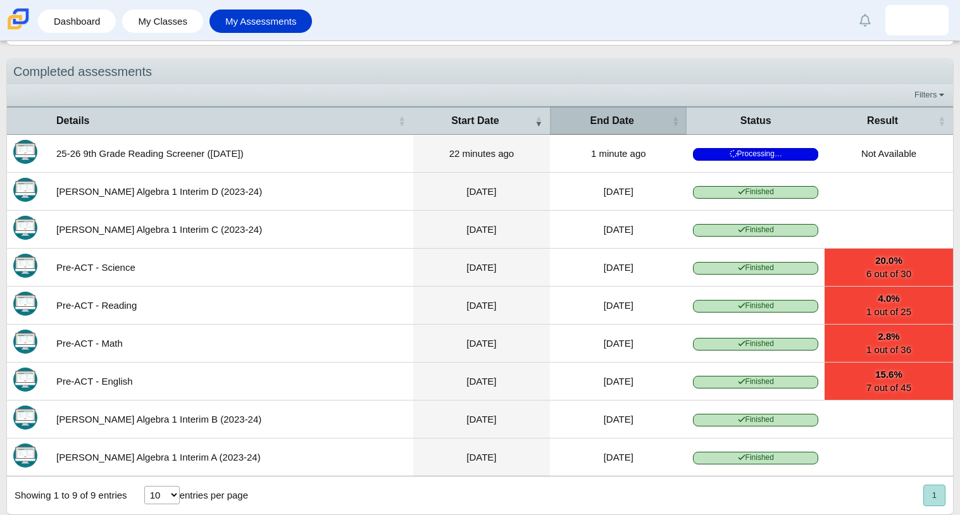
click at [648, 117] on div "End Date" at bounding box center [612, 121] width 111 height 14
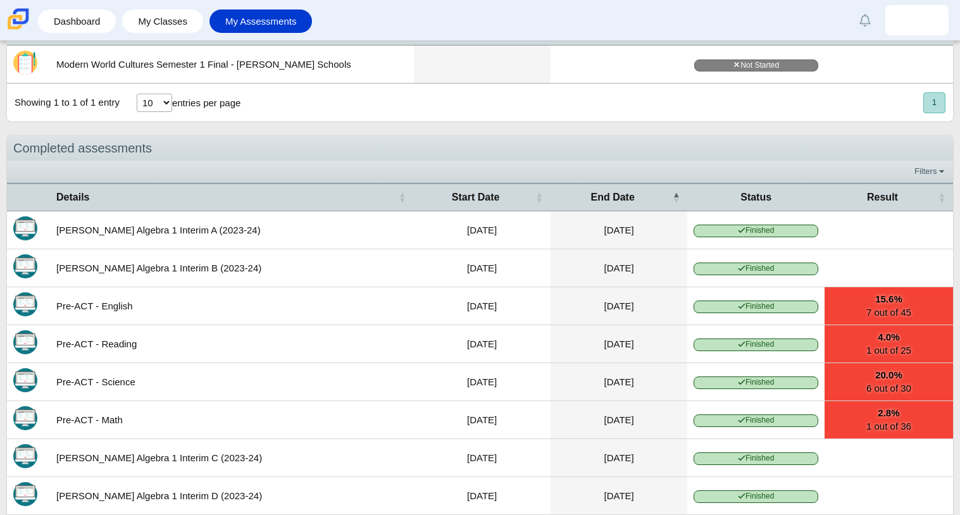
scroll to position [148, 0]
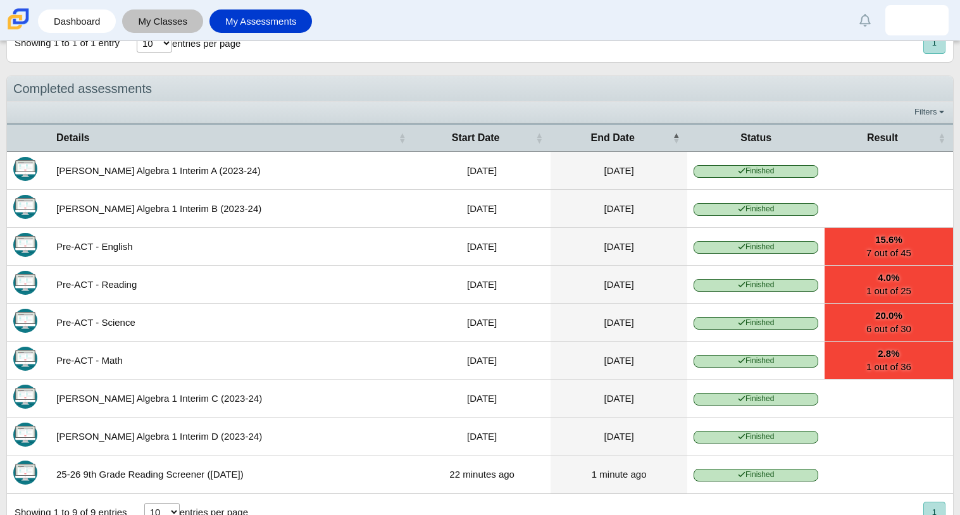
click at [161, 27] on link "My Classes" at bounding box center [163, 20] width 68 height 23
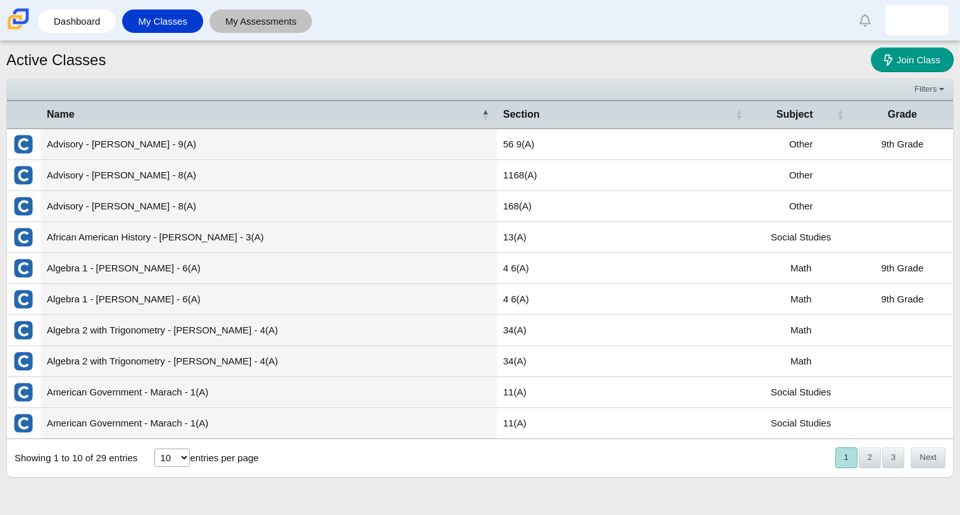
click at [263, 15] on link "My Assessments" at bounding box center [261, 20] width 91 height 23
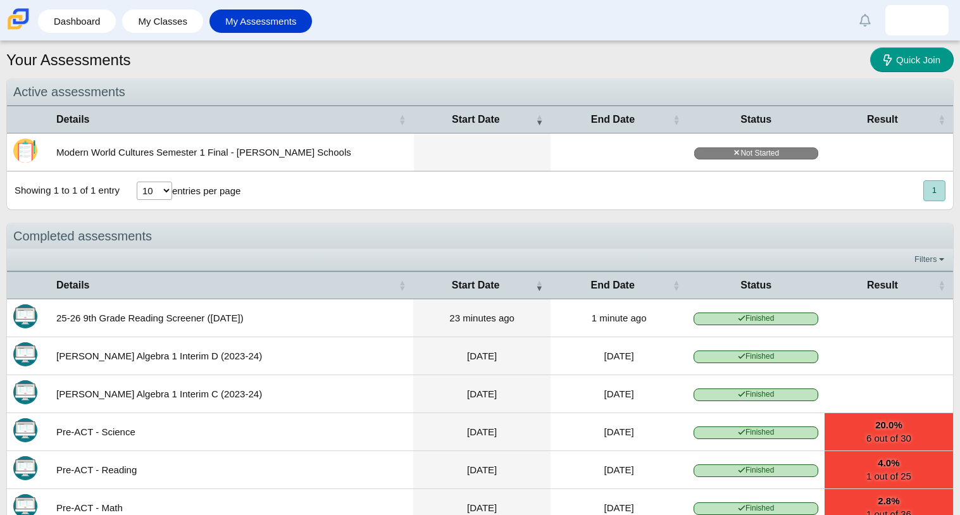
click at [271, 318] on td "25-26 9th Grade Reading Screener ([DATE])" at bounding box center [231, 318] width 363 height 38
click at [459, 320] on time "23 minutes ago" at bounding box center [482, 318] width 65 height 11
click at [349, 339] on td "[PERSON_NAME] Algebra 1 Interim D (2023-24)" at bounding box center [231, 356] width 363 height 38
